Goal: Obtain resource: Obtain resource

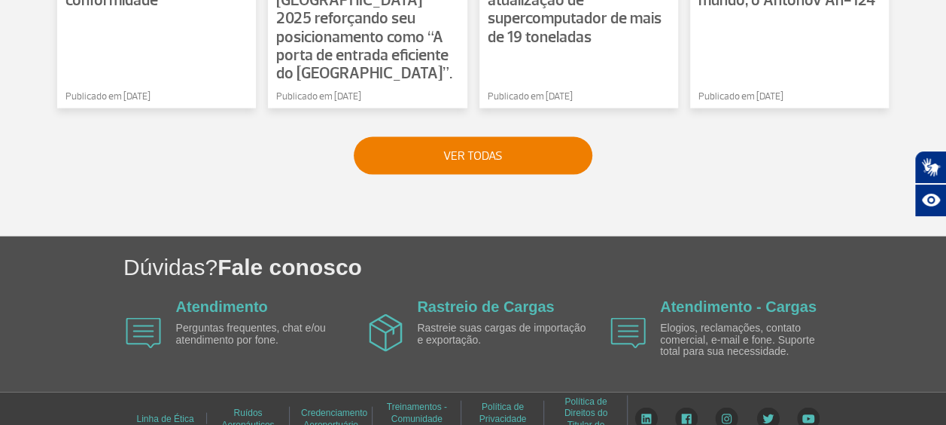
scroll to position [1396, 0]
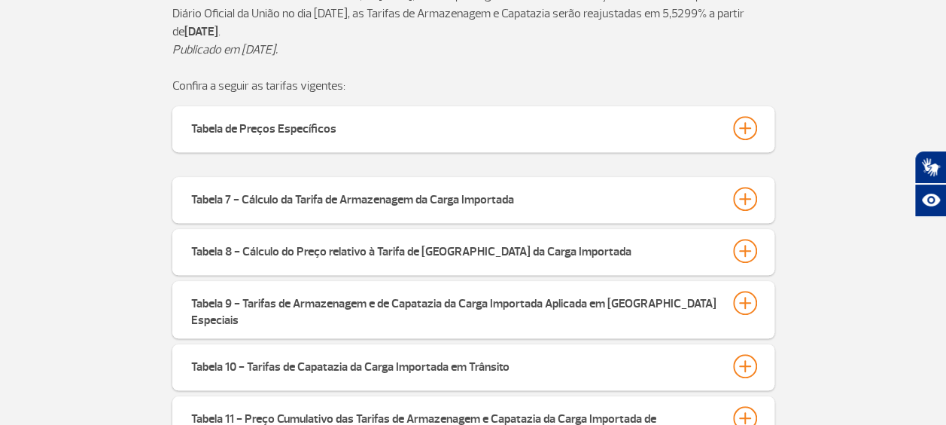
scroll to position [452, 0]
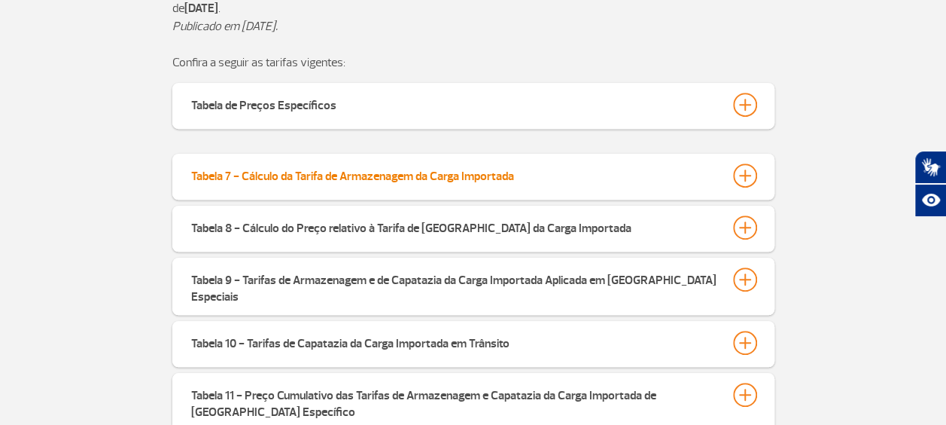
click at [275, 175] on div "Tabela 7 - Cálculo da Tarifa de Armazenagem da Carga Importada" at bounding box center [352, 173] width 323 height 21
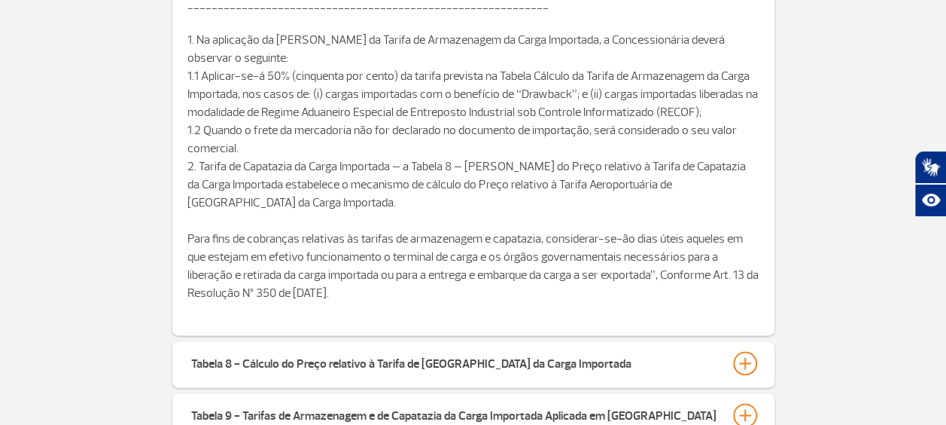
scroll to position [1054, 0]
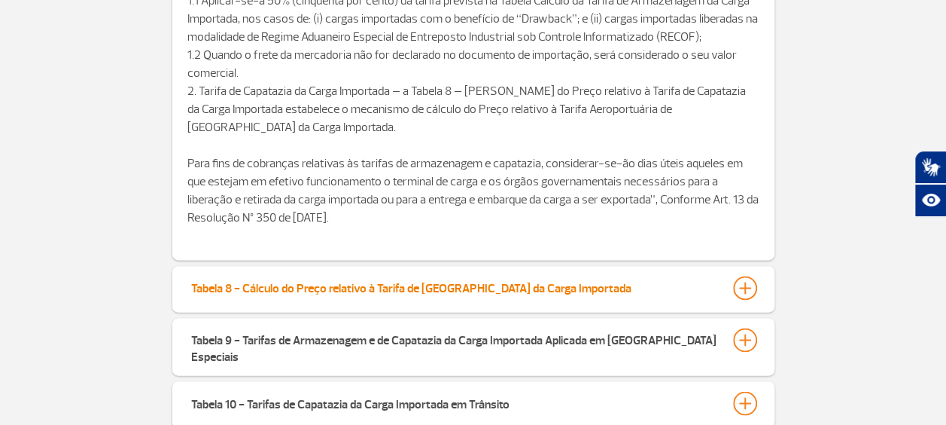
click at [751, 285] on div at bounding box center [745, 288] width 24 height 24
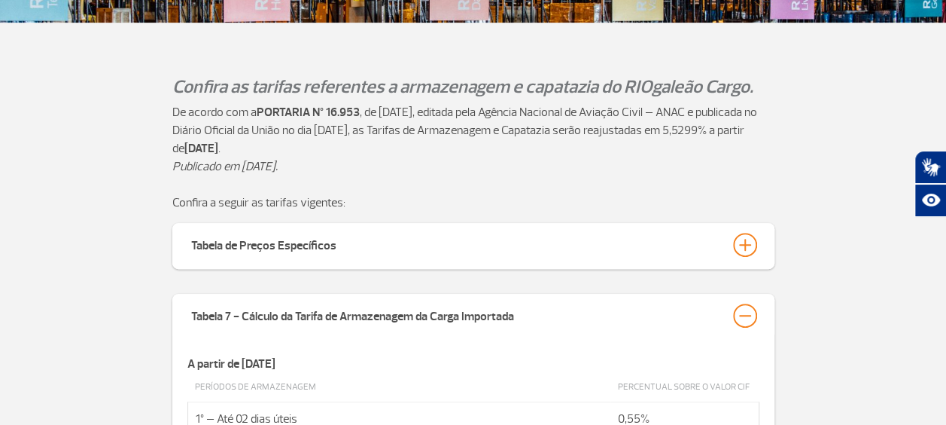
scroll to position [301, 0]
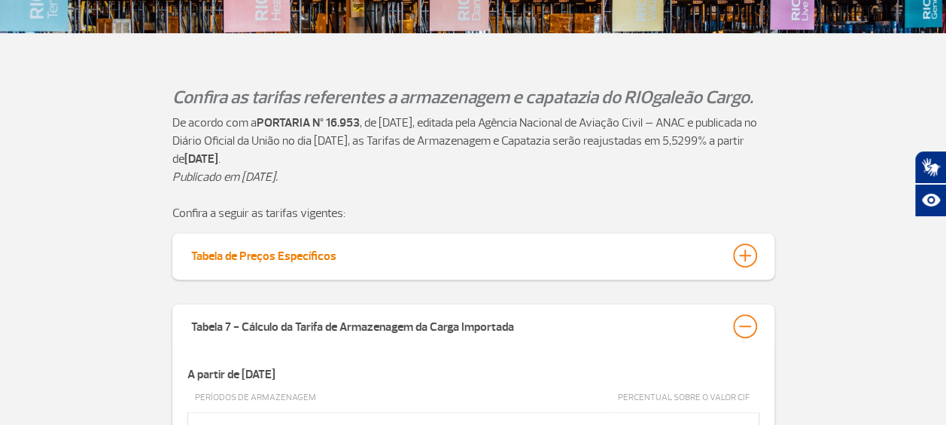
click at [748, 252] on div at bounding box center [745, 255] width 24 height 24
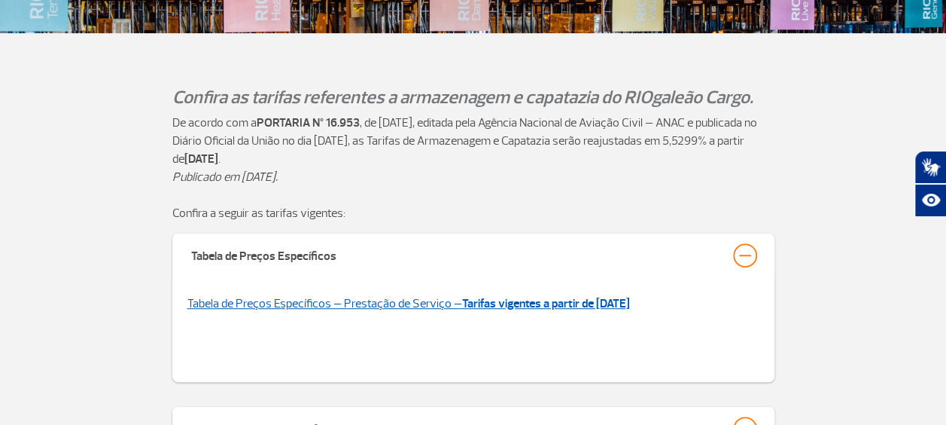
click at [485, 306] on strong "Tarifas vigentes a partir de [DATE]" at bounding box center [546, 303] width 168 height 15
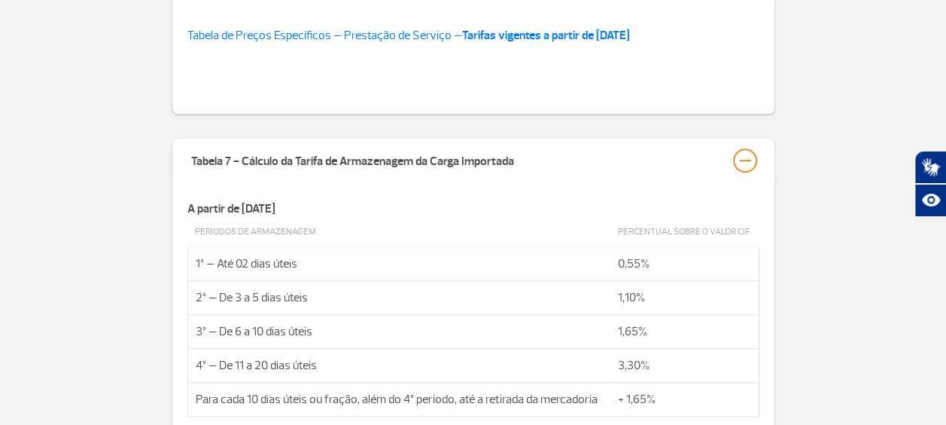
scroll to position [602, 0]
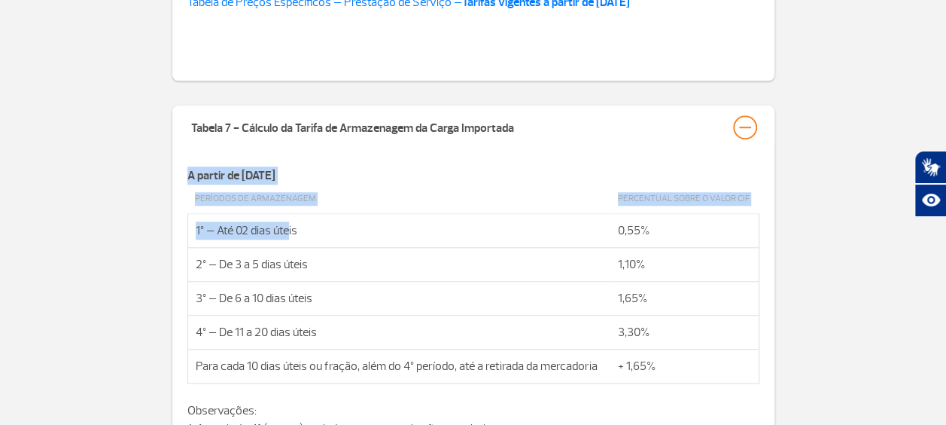
drag, startPoint x: 187, startPoint y: 122, endPoint x: 289, endPoint y: 232, distance: 149.7
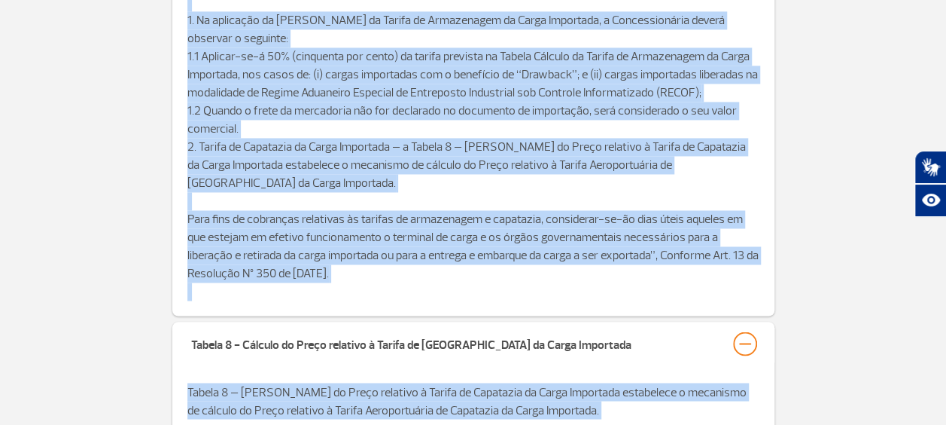
scroll to position [1317, 0]
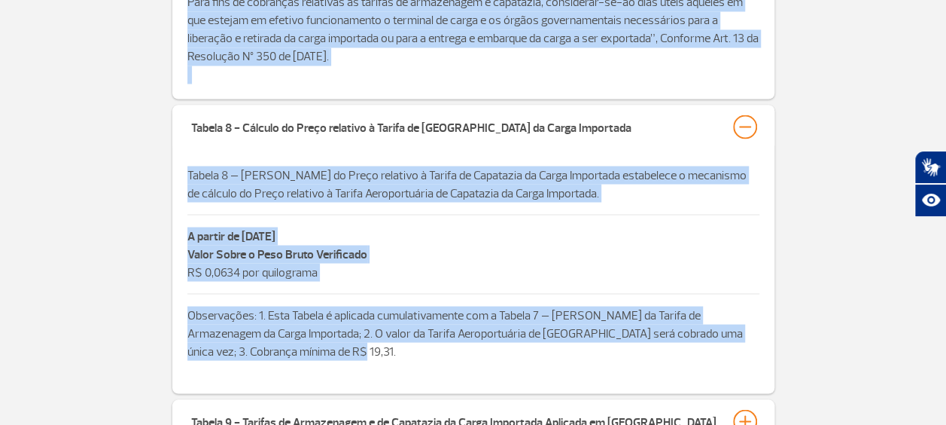
drag, startPoint x: 289, startPoint y: 232, endPoint x: 516, endPoint y: 352, distance: 256.9
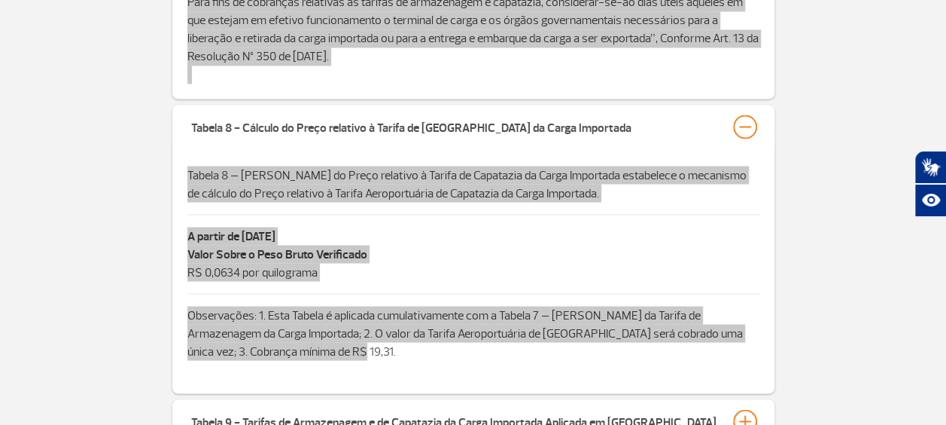
scroll to position [1318, 0]
